Goal: Navigation & Orientation: Understand site structure

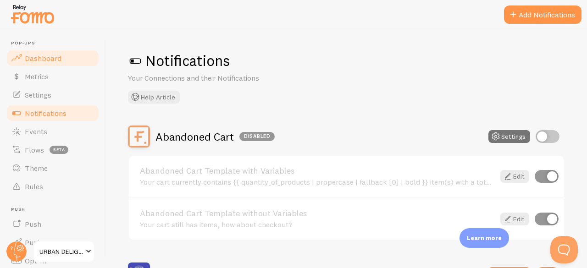
click at [50, 63] on link "Dashboard" at bounding box center [53, 58] width 95 height 18
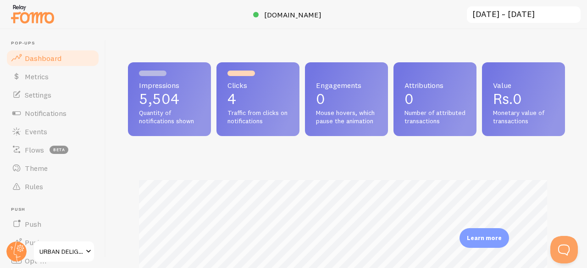
scroll to position [241, 430]
click at [517, 16] on input "[DATE] ~ [DATE]" at bounding box center [524, 15] width 116 height 19
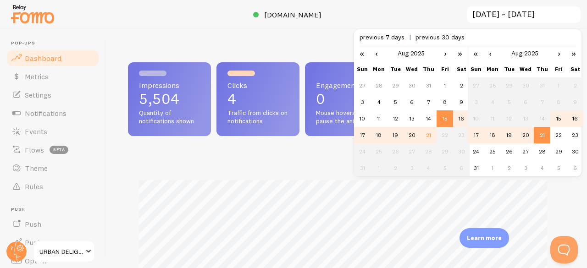
click at [281, 30] on div "Impressions 5,504 Quantity of notifications shown Clicks 4 Traffic from clicks …" at bounding box center [346, 148] width 481 height 239
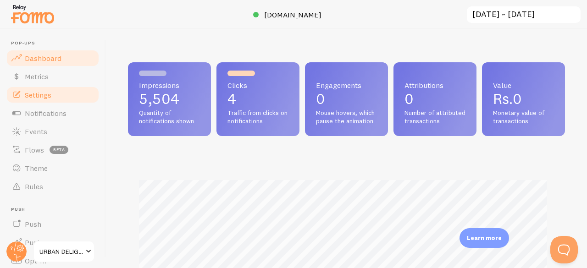
click at [47, 93] on span "Settings" at bounding box center [38, 94] width 27 height 9
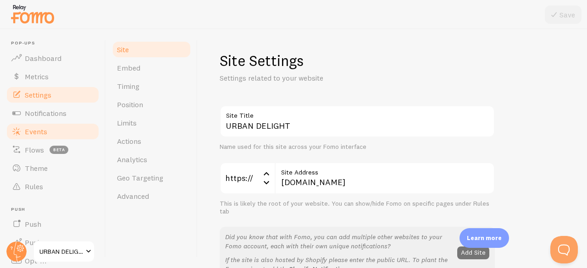
click at [50, 123] on link "Events" at bounding box center [53, 132] width 95 height 18
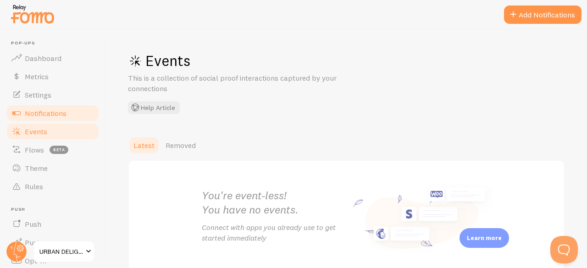
click at [52, 114] on span "Notifications" at bounding box center [46, 113] width 42 height 9
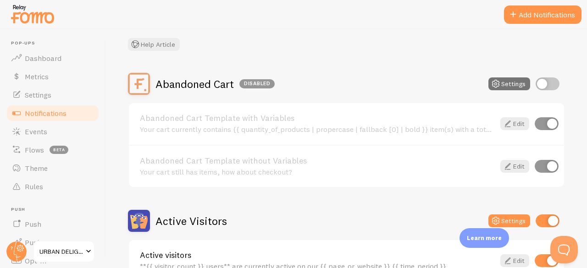
scroll to position [53, 0]
drag, startPoint x: 220, startPoint y: 219, endPoint x: 226, endPoint y: 224, distance: 7.3
click at [226, 224] on h2 "Active Visitors" at bounding box center [192, 221] width 72 height 14
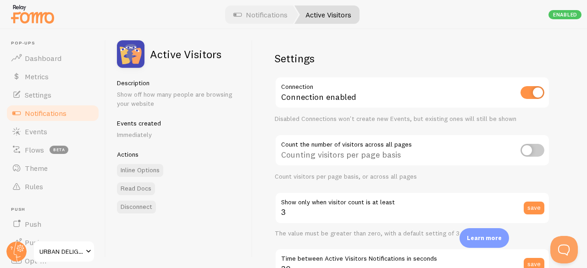
scroll to position [147, 0]
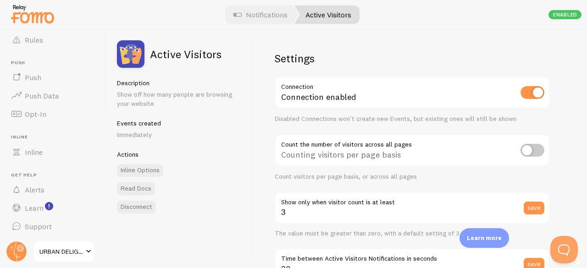
click at [65, 253] on span "URBAN DELIGHT" at bounding box center [61, 251] width 44 height 11
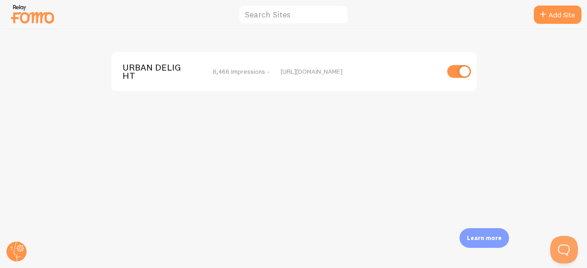
click at [31, 19] on img at bounding box center [33, 13] width 46 height 23
